Goal: Task Accomplishment & Management: Manage account settings

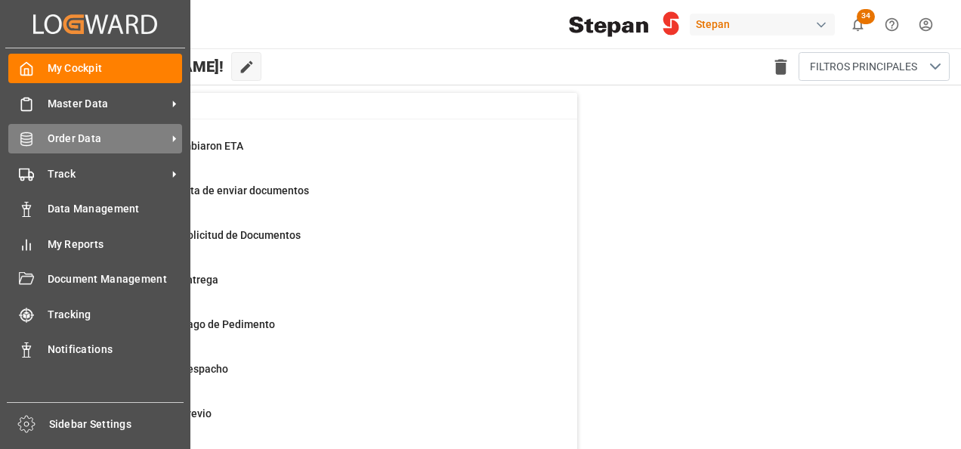
click at [48, 138] on span "Order Data" at bounding box center [107, 139] width 119 height 16
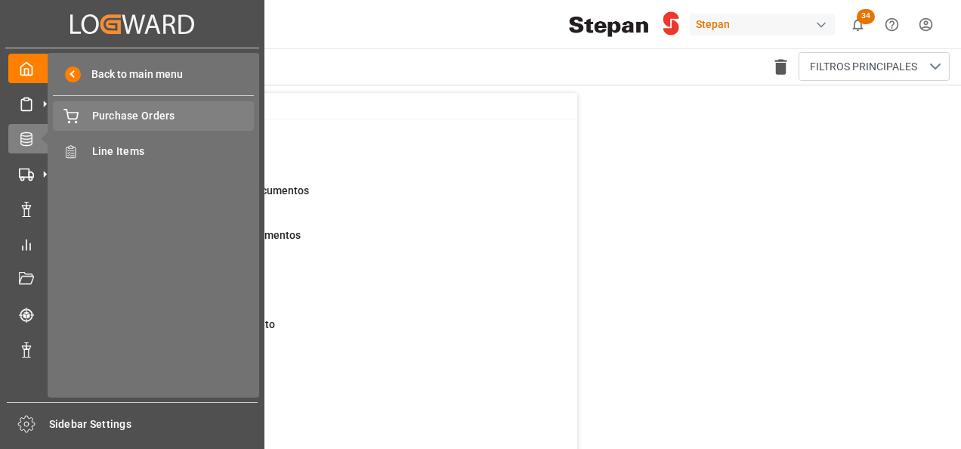
click at [119, 114] on span "Purchase Orders" at bounding box center [173, 116] width 162 height 16
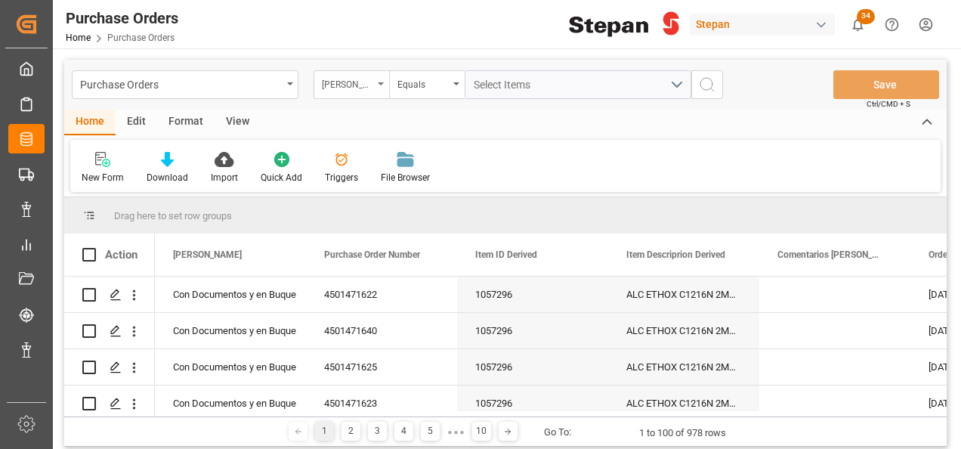
click at [380, 88] on div "[PERSON_NAME]" at bounding box center [351, 84] width 76 height 29
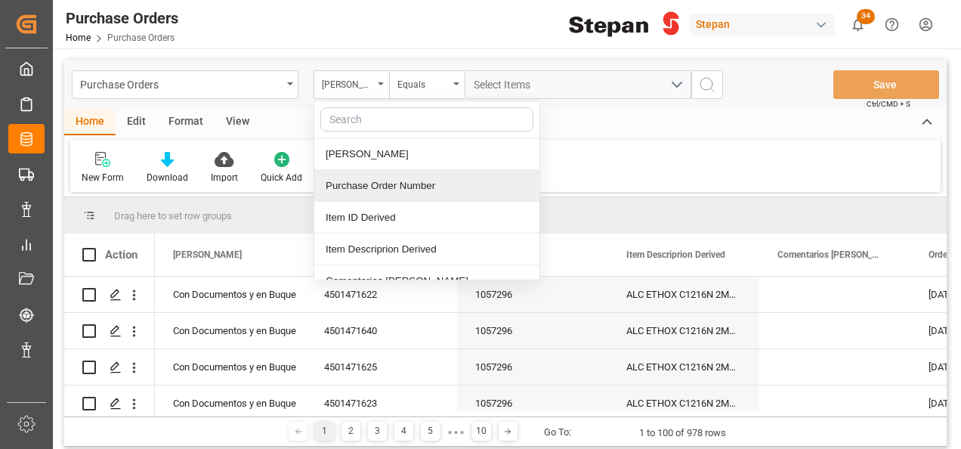
click at [378, 183] on div "Purchase Order Number" at bounding box center [426, 186] width 225 height 32
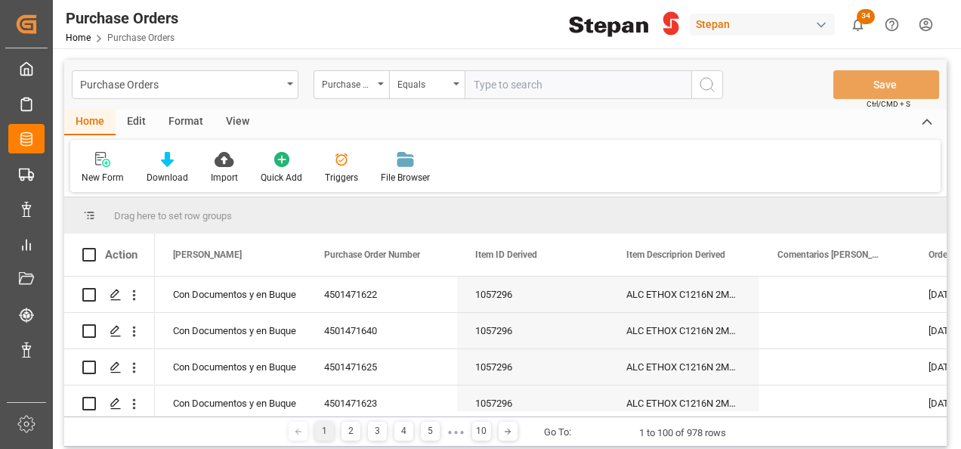
click at [490, 82] on input "text" at bounding box center [578, 84] width 227 height 29
type input "4501471621"
click at [716, 82] on button "search button" at bounding box center [707, 84] width 32 height 29
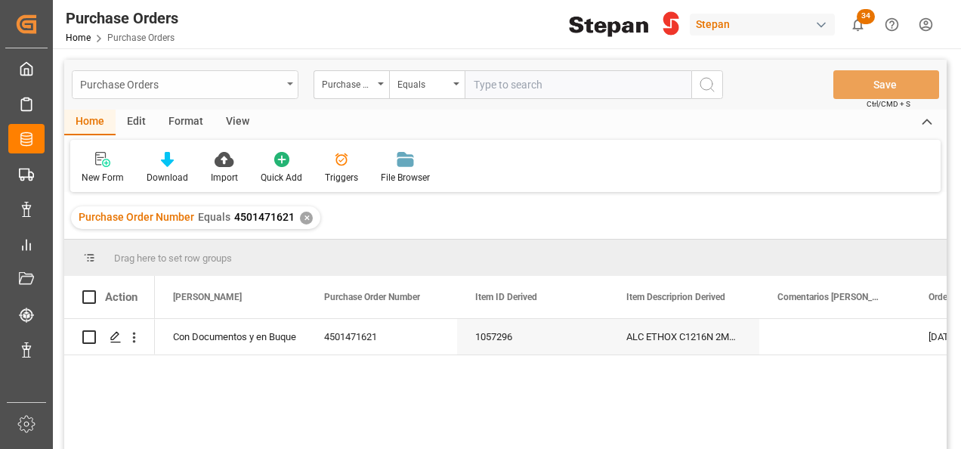
click at [289, 88] on div "Purchase Orders" at bounding box center [185, 84] width 227 height 29
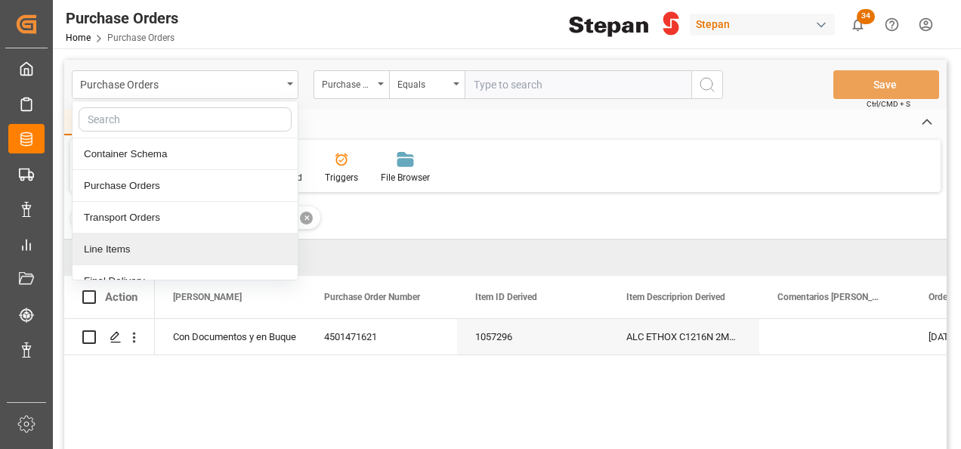
click at [104, 249] on div "Line Items" at bounding box center [185, 249] width 225 height 32
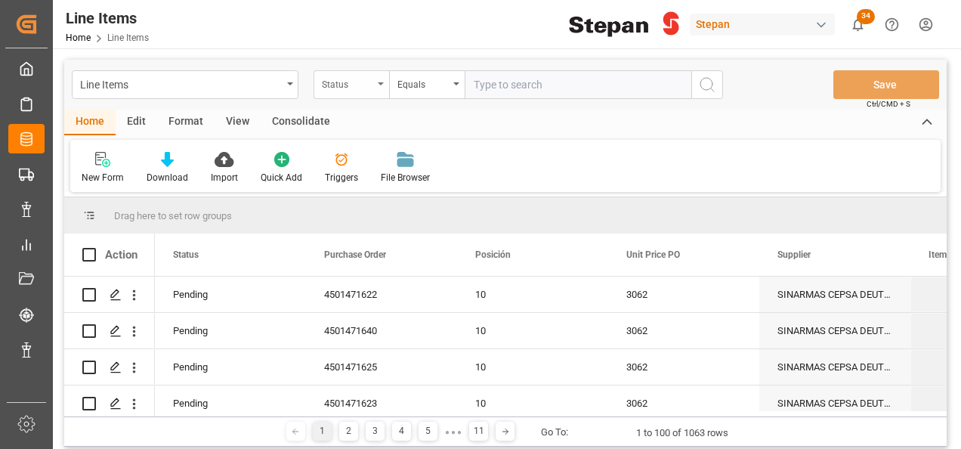
click at [381, 83] on icon "open menu" at bounding box center [381, 83] width 6 height 3
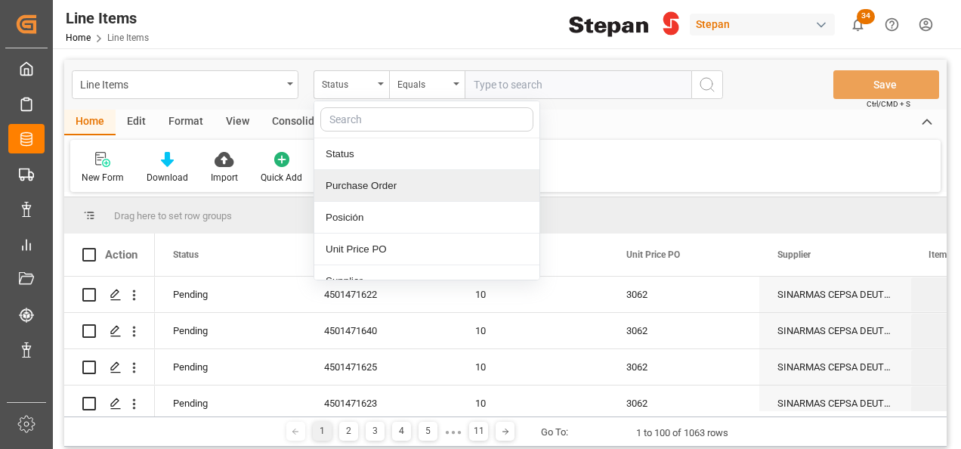
click at [348, 197] on div "Purchase Order" at bounding box center [426, 186] width 225 height 32
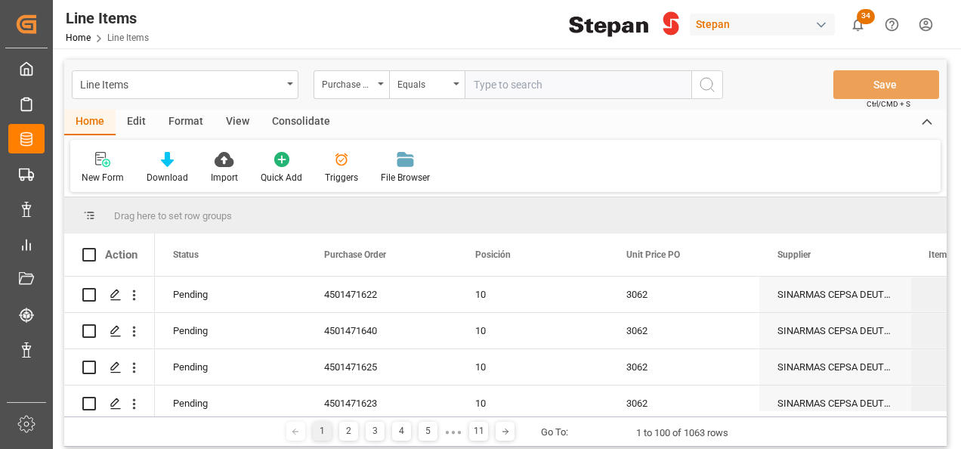
click at [514, 86] on input "text" at bounding box center [578, 84] width 227 height 29
paste input "4501471621"
type input "4501471621"
click at [711, 79] on icon "search button" at bounding box center [707, 85] width 18 height 18
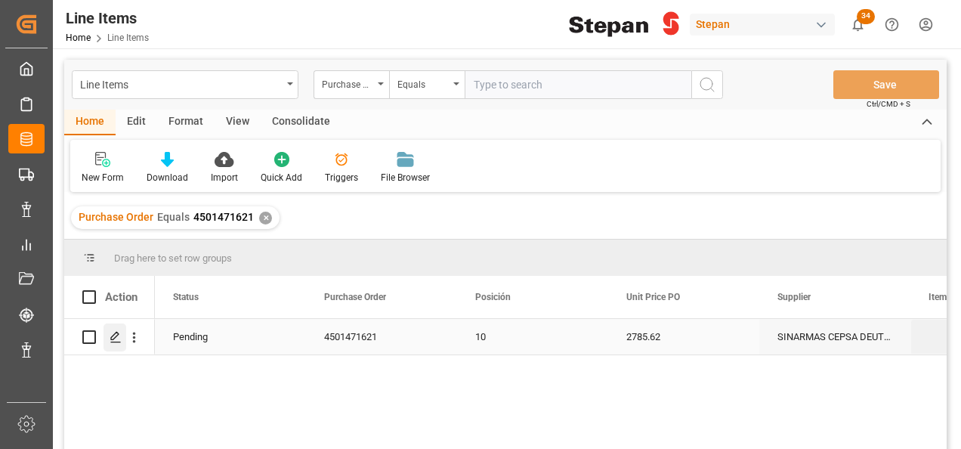
click at [112, 336] on polygon "Press SPACE to select this row." at bounding box center [115, 336] width 8 height 8
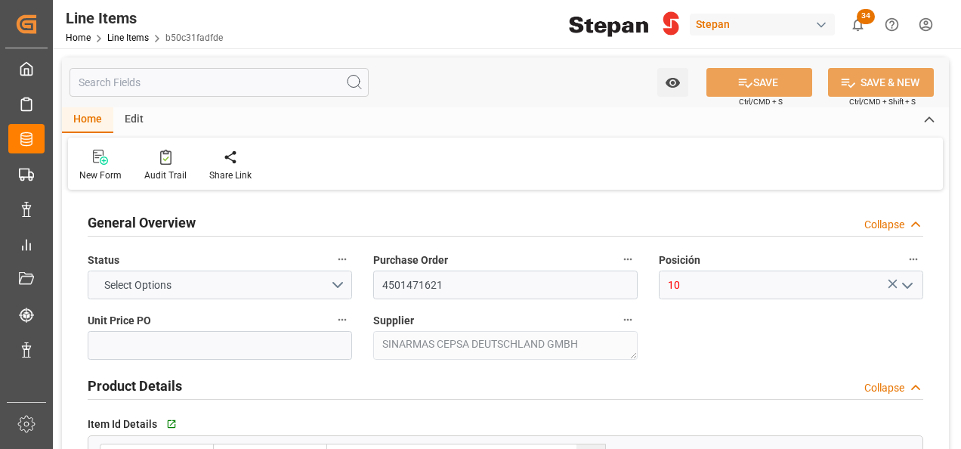
type input "2785.62"
type input "12352104"
type input "20000"
type input "20180"
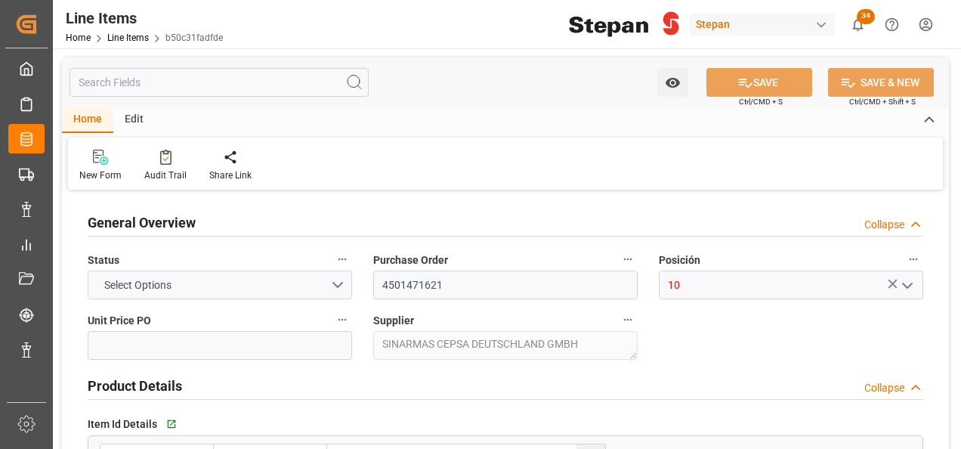
type input "61791.16"
type input "14-08-2025"
type input "20-08-2025 19:18"
type input "27-06-2025 22:43"
type input "27-06-2025"
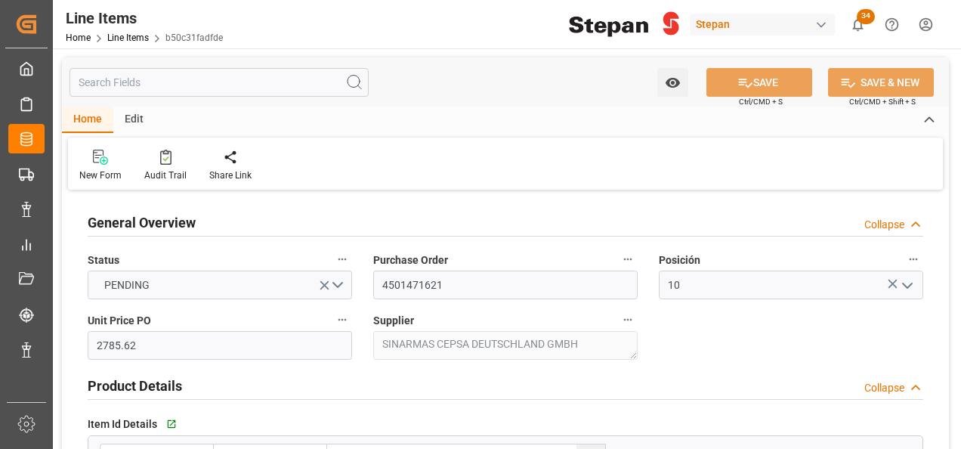
type input "[DATE]"
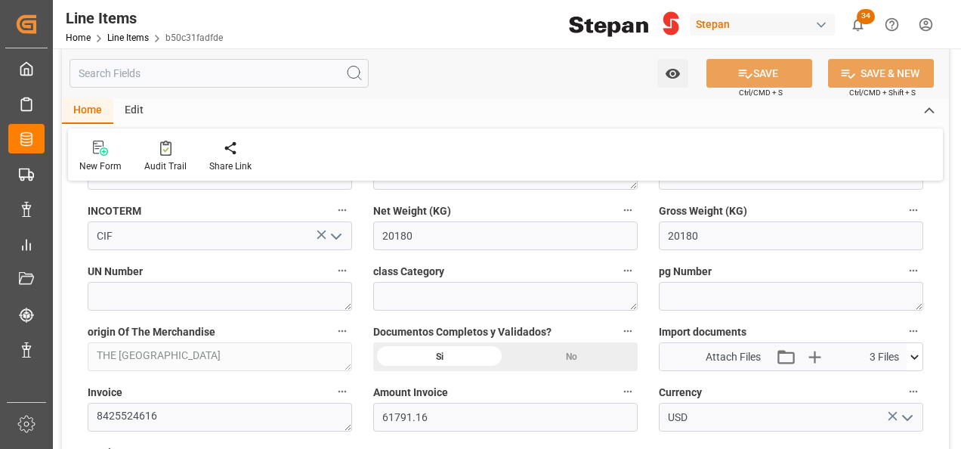
scroll to position [755, 0]
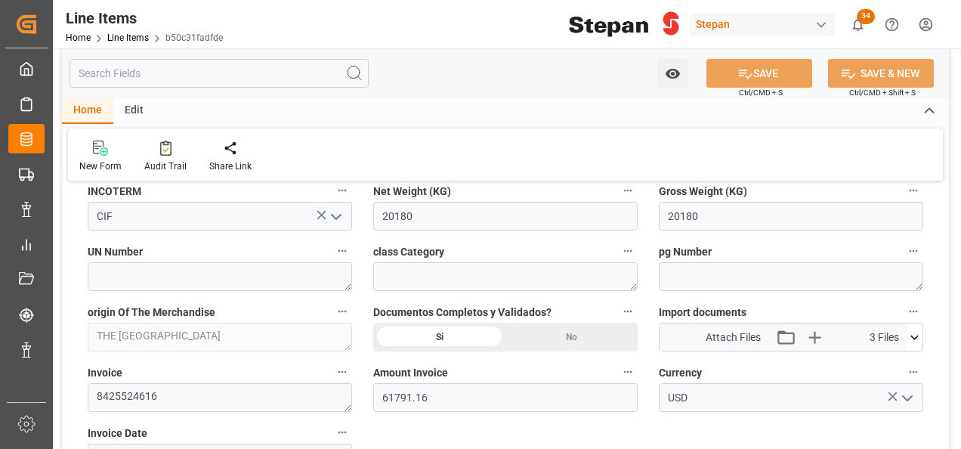
click at [914, 335] on icon at bounding box center [914, 337] width 8 height 5
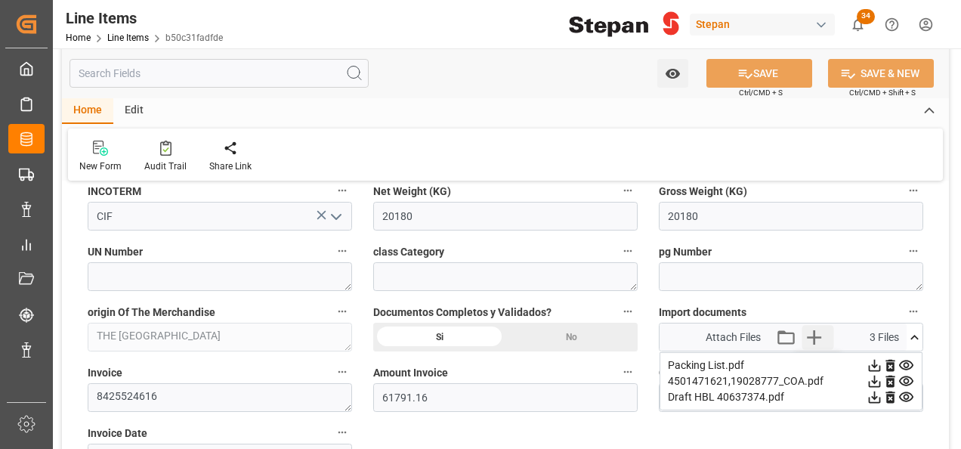
click at [820, 335] on icon "button" at bounding box center [814, 337] width 14 height 14
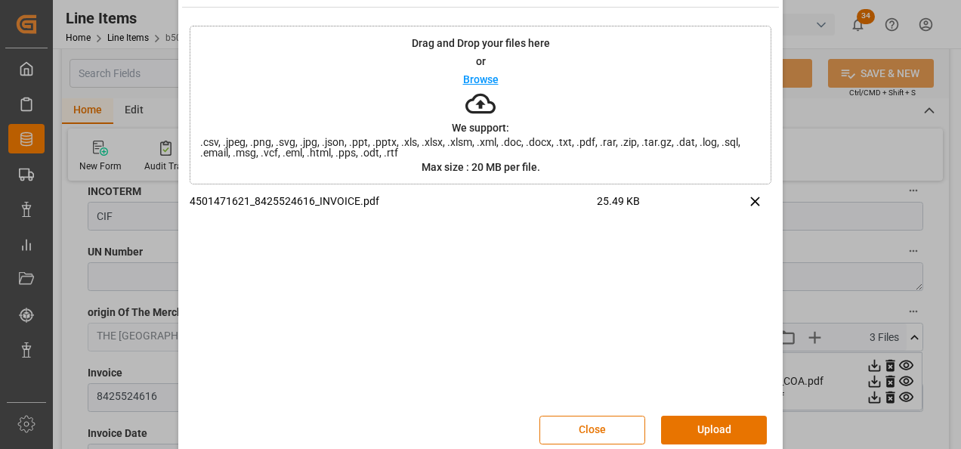
scroll to position [60, 0]
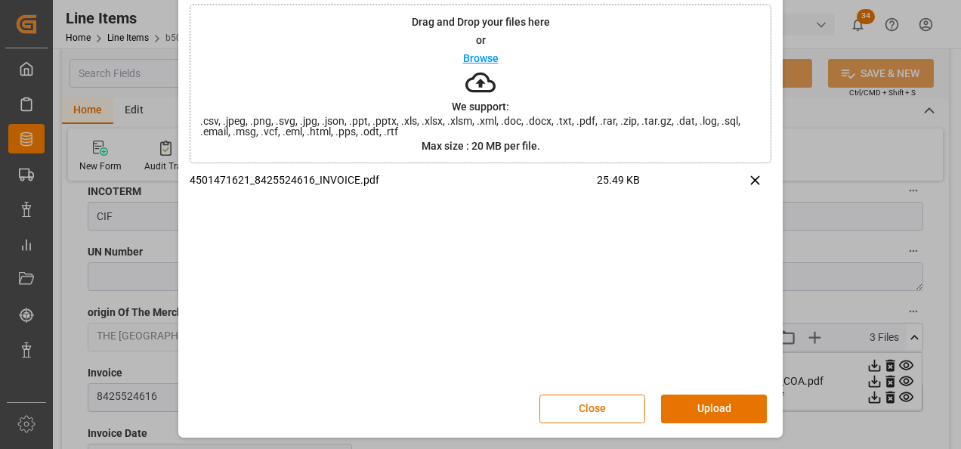
click at [706, 404] on button "Upload" at bounding box center [714, 408] width 106 height 29
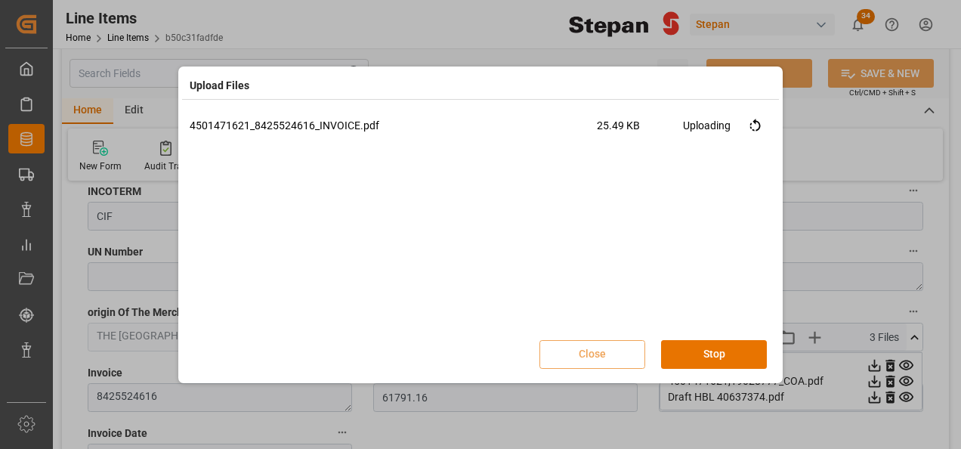
scroll to position [0, 0]
click at [708, 357] on button "Done" at bounding box center [714, 354] width 106 height 29
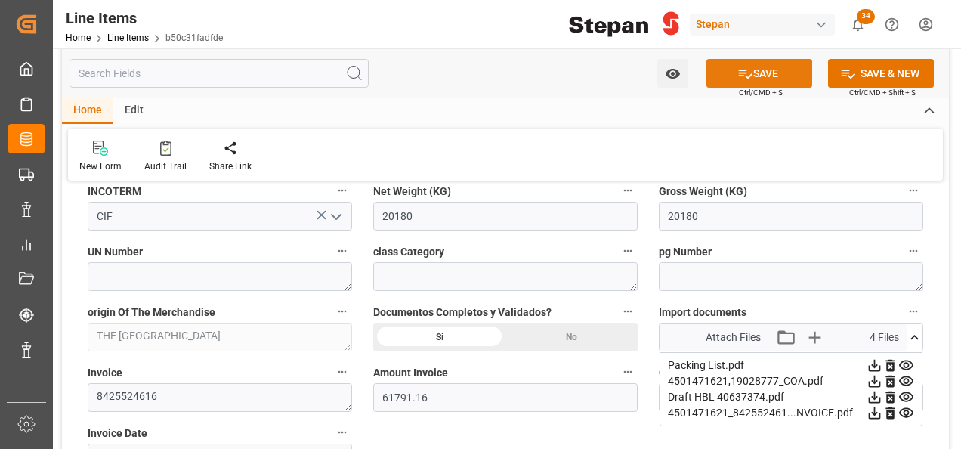
click at [770, 68] on button "SAVE" at bounding box center [759, 73] width 106 height 29
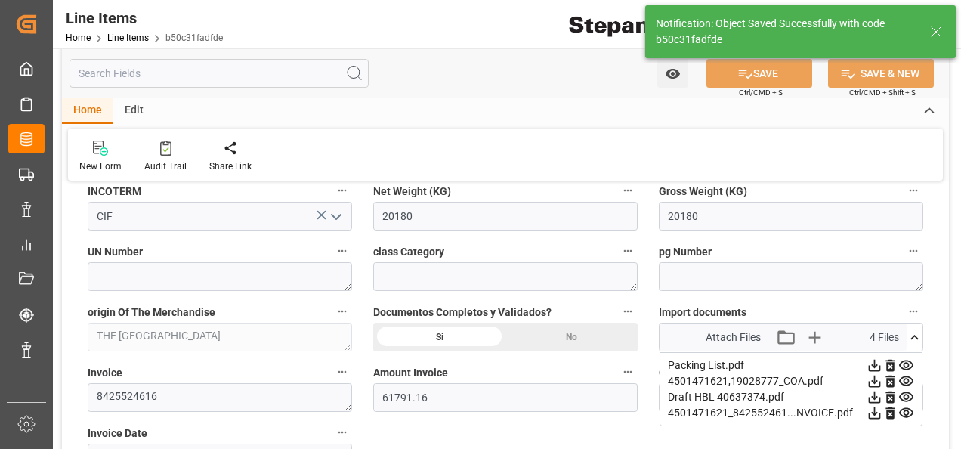
type input "21-08-2025 15:22"
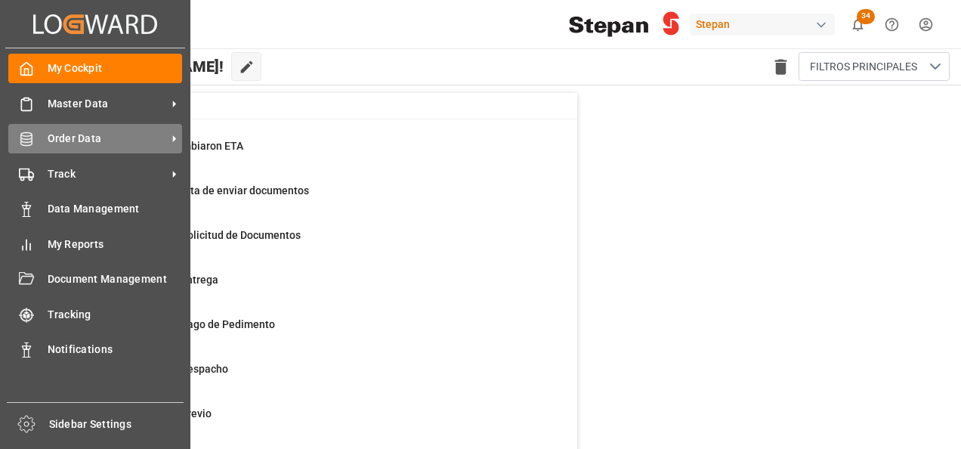
click at [43, 142] on div "Order Data Order Data" at bounding box center [95, 138] width 174 height 29
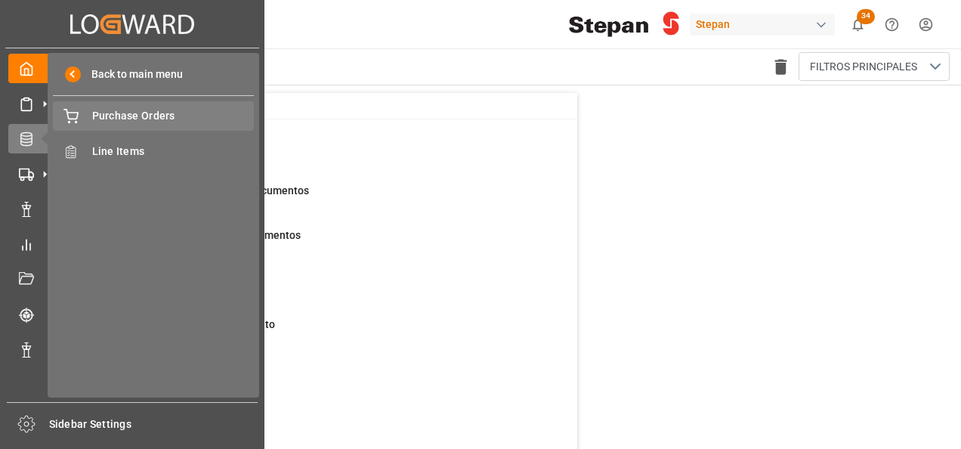
click at [120, 116] on span "Purchase Orders" at bounding box center [173, 116] width 162 height 16
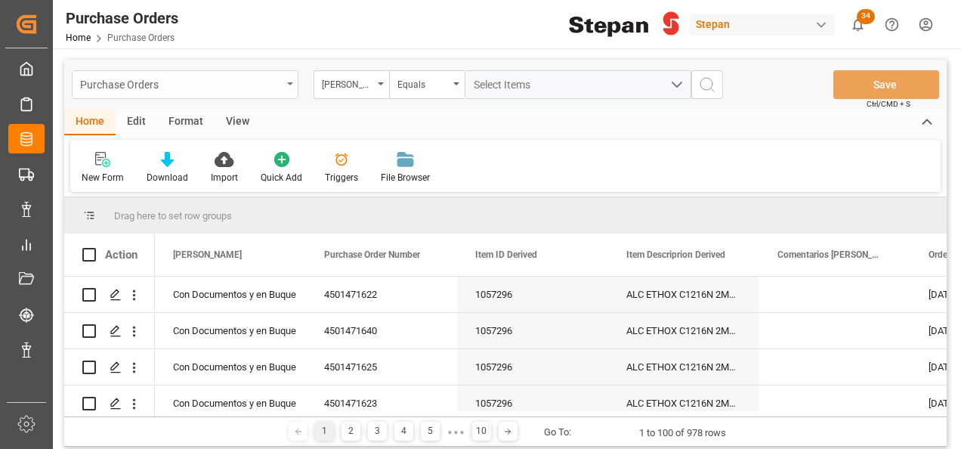
click at [286, 79] on div "Purchase Orders" at bounding box center [185, 84] width 227 height 29
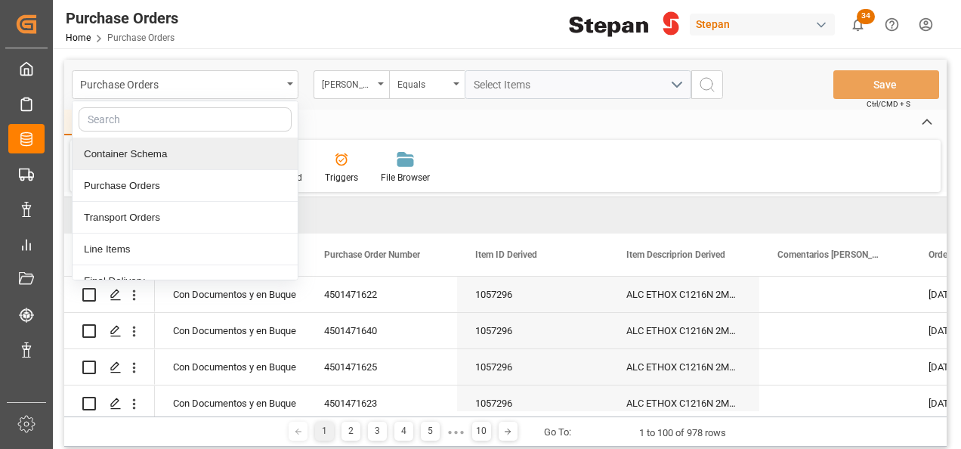
click at [137, 147] on div "Container Schema" at bounding box center [185, 154] width 225 height 32
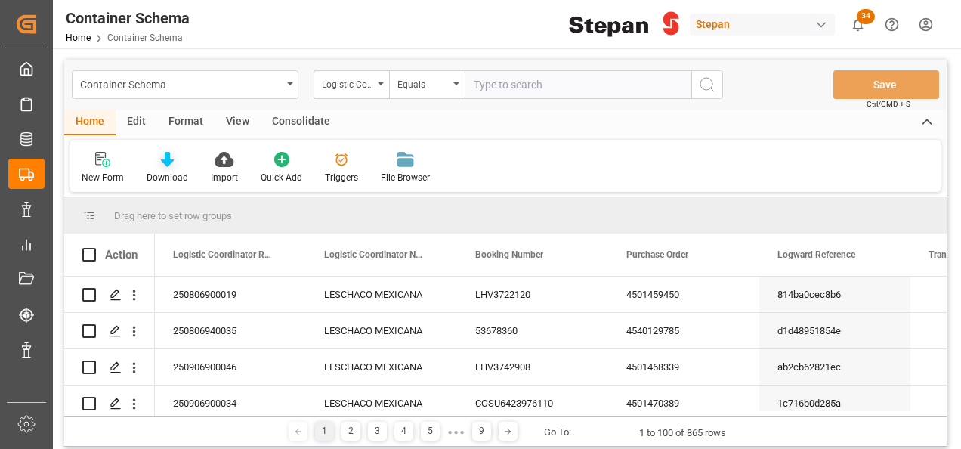
click at [162, 159] on icon at bounding box center [167, 159] width 13 height 15
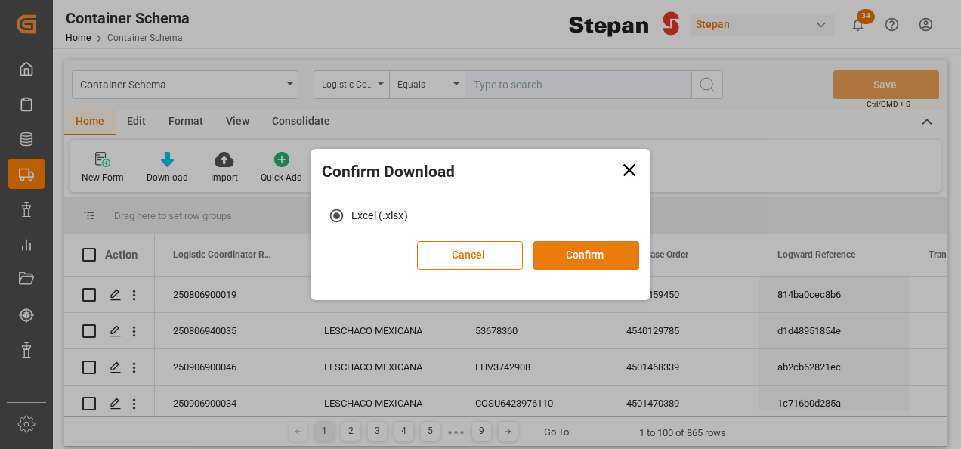
click at [588, 250] on button "Confirm" at bounding box center [586, 255] width 106 height 29
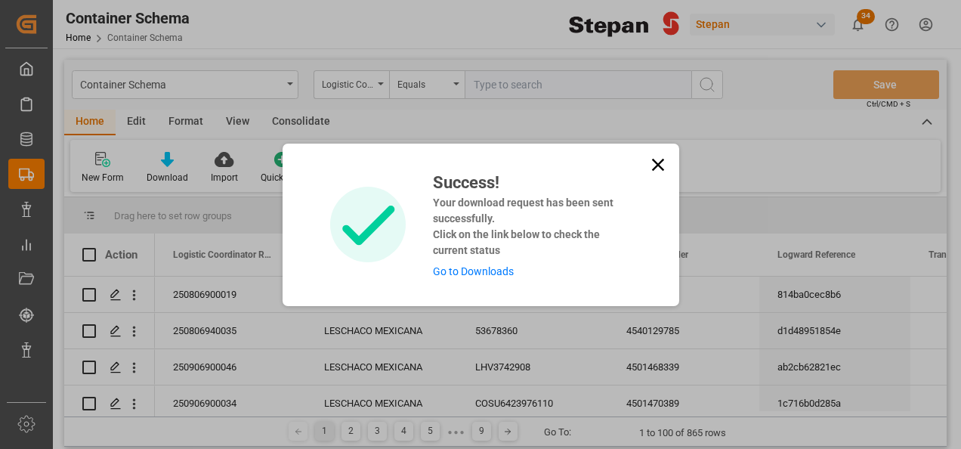
click at [444, 288] on div "Success! Your download request has been sent successfully. Click on the link be…" at bounding box center [480, 225] width 397 height 162
click at [468, 270] on link "Go to Downloads" at bounding box center [473, 271] width 81 height 12
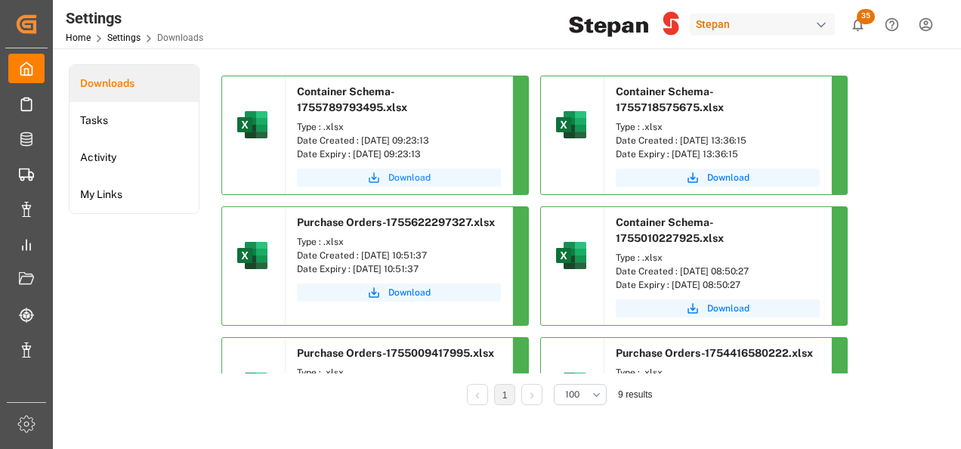
click at [403, 180] on span "Download" at bounding box center [409, 178] width 42 height 14
